Goal: Transaction & Acquisition: Book appointment/travel/reservation

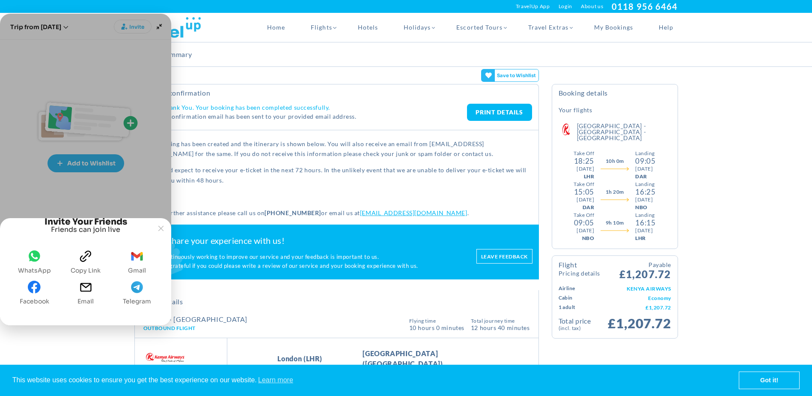
click at [137, 254] on icon "gmail" at bounding box center [137, 256] width 13 height 13
click at [35, 253] on icon "WhatsApp" at bounding box center [35, 255] width 12 height 11
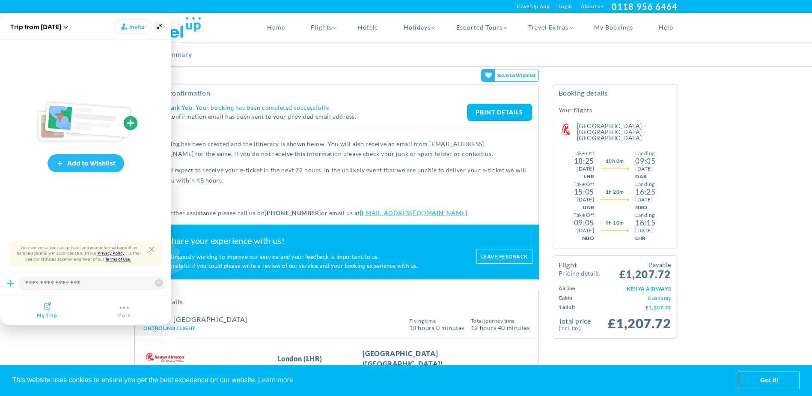
click at [159, 26] on icon "Minimize" at bounding box center [159, 27] width 12 height 12
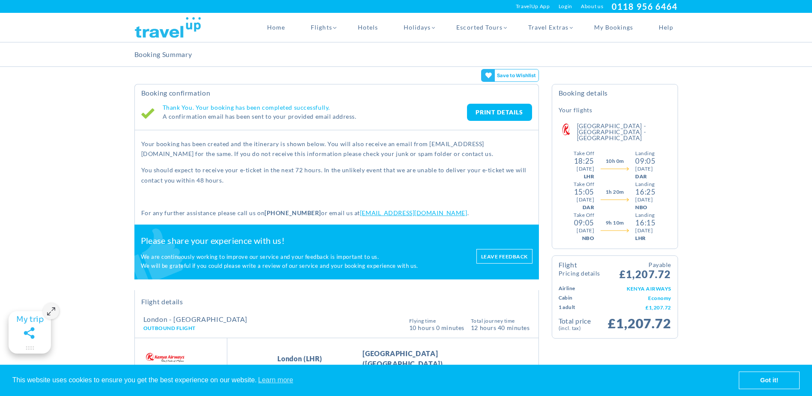
click at [496, 110] on link "PRINT DETAILS" at bounding box center [499, 112] width 65 height 17
click at [28, 349] on icon "Maximize" at bounding box center [29, 347] width 13 height 9
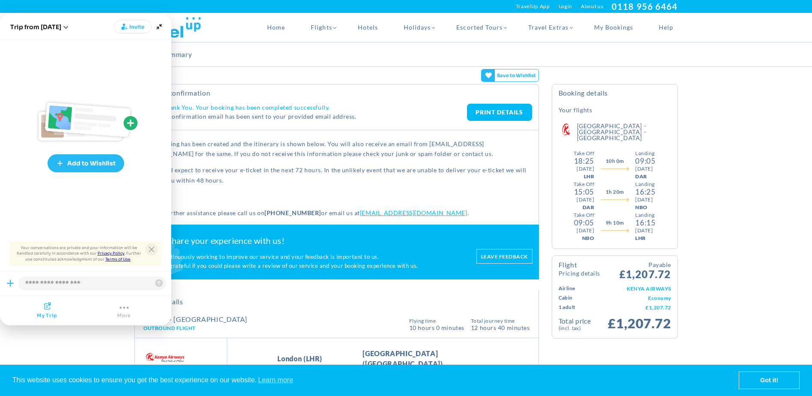
click at [149, 247] on icon "Close tooltip" at bounding box center [151, 249] width 5 height 5
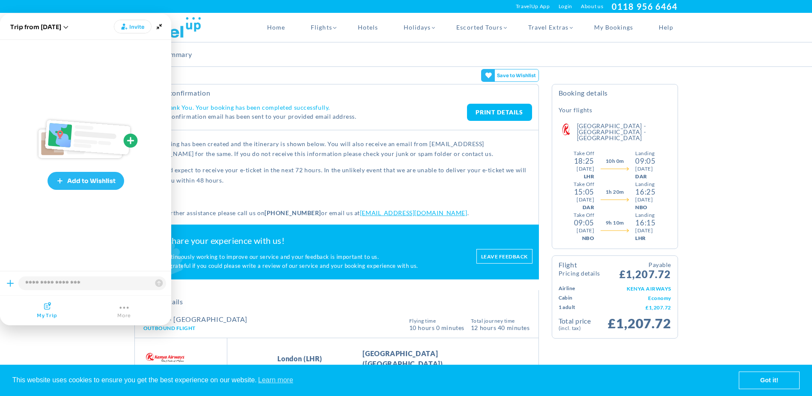
click at [124, 310] on button "More" at bounding box center [124, 310] width 14 height 17
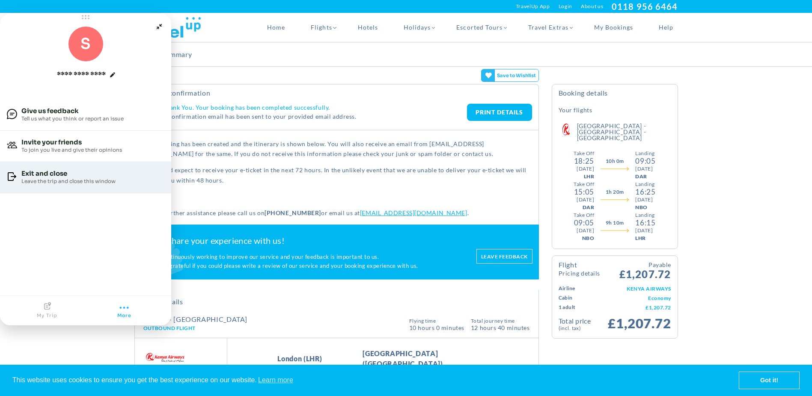
click at [45, 177] on div "Leave the trip and close this window" at bounding box center [68, 181] width 94 height 8
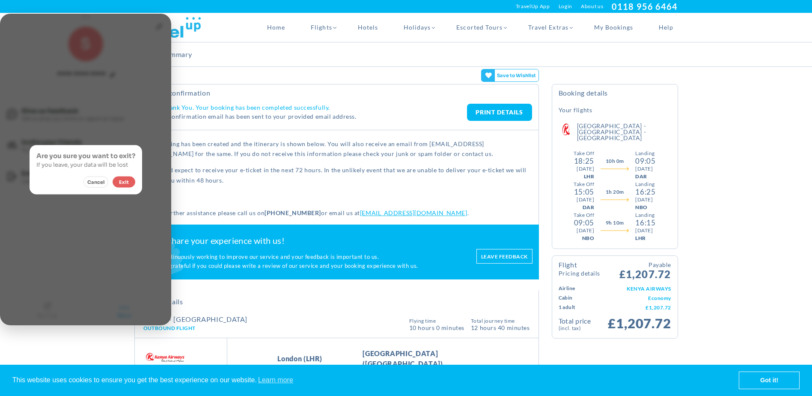
click at [121, 183] on button "Exit" at bounding box center [124, 181] width 23 height 11
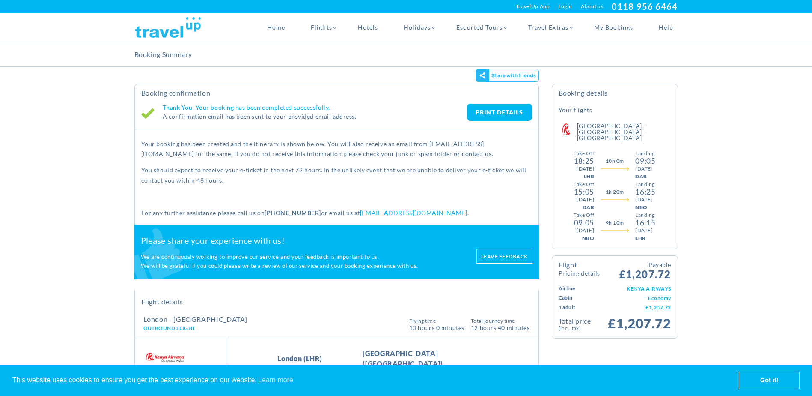
click at [503, 113] on link "PRINT DETAILS" at bounding box center [499, 112] width 65 height 17
drag, startPoint x: 493, startPoint y: 114, endPoint x: 64, endPoint y: 350, distance: 489.5
click at [493, 114] on link "PRINT DETAILS" at bounding box center [499, 112] width 65 height 17
